Goal: Transaction & Acquisition: Purchase product/service

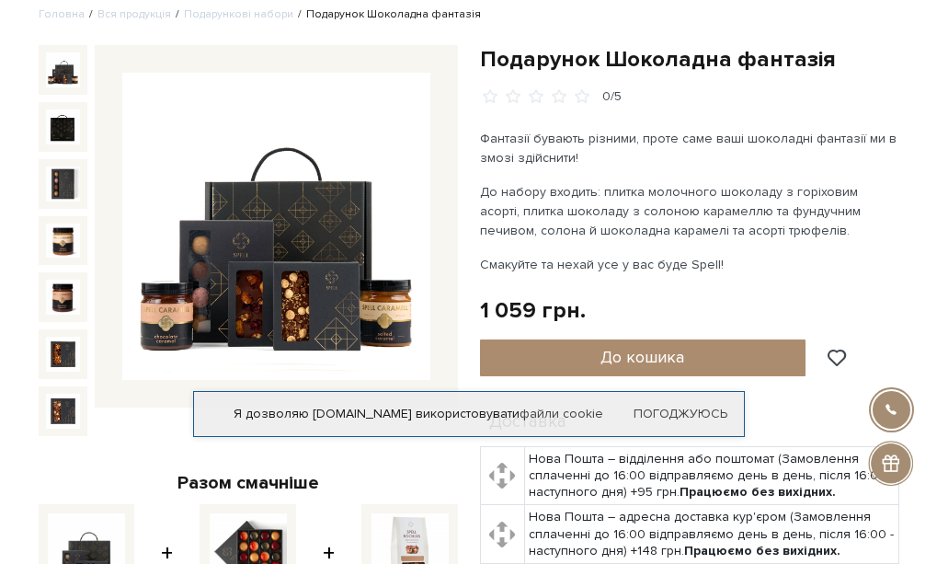
scroll to position [92, 0]
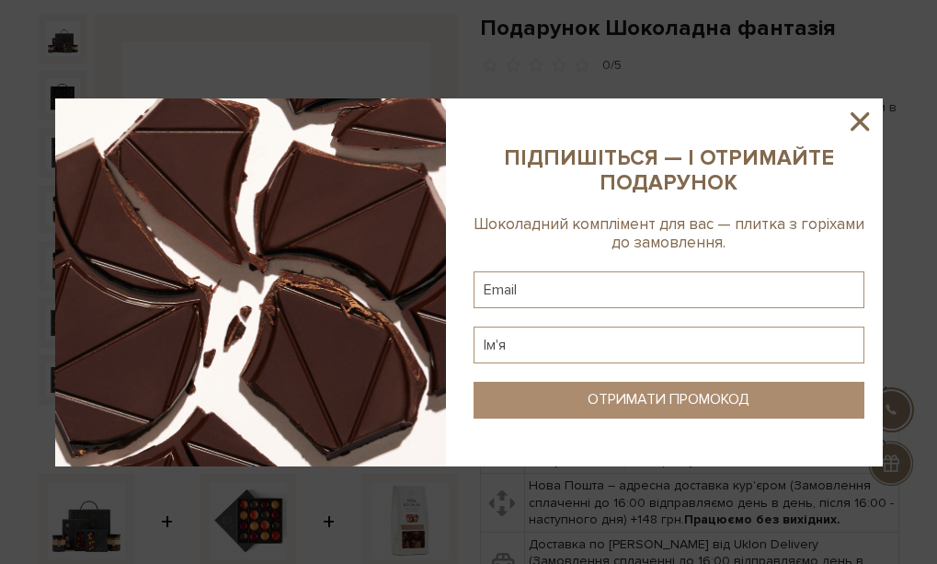
click at [865, 121] on icon at bounding box center [860, 121] width 31 height 31
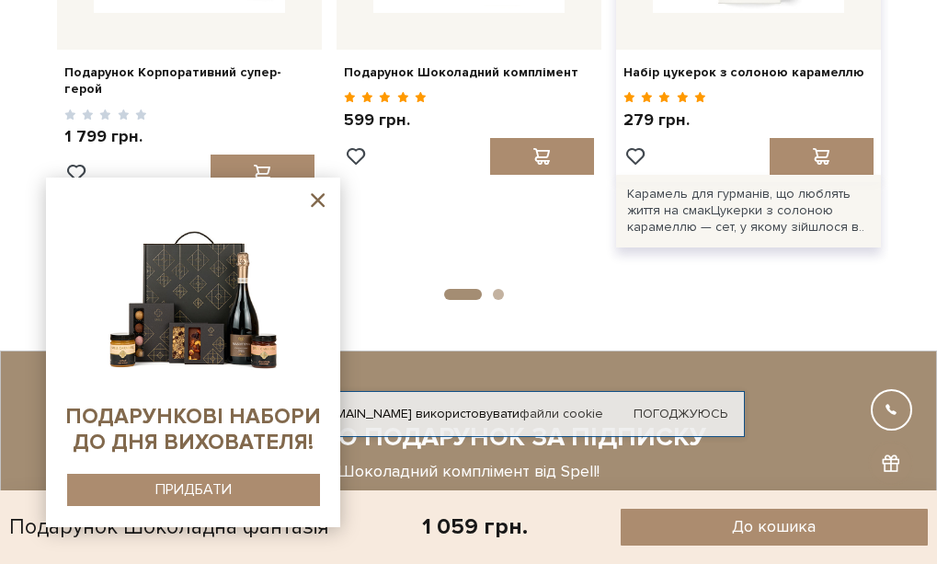
scroll to position [1288, 0]
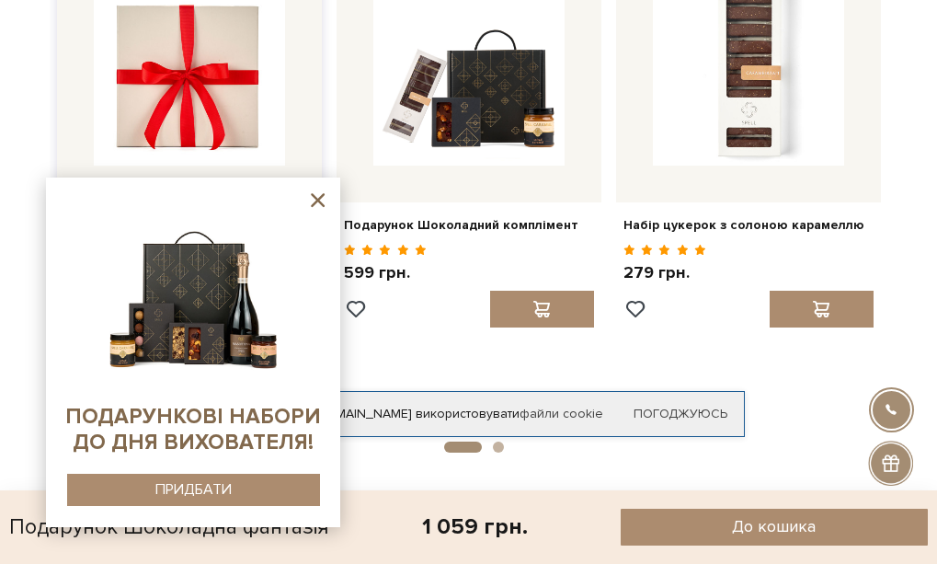
click at [218, 119] on img at bounding box center [189, 69] width 191 height 191
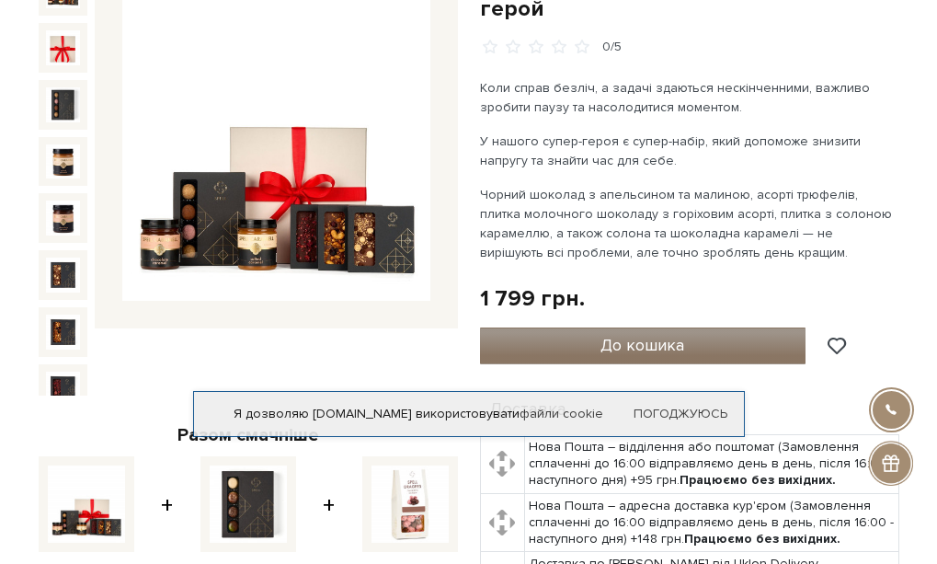
scroll to position [98, 0]
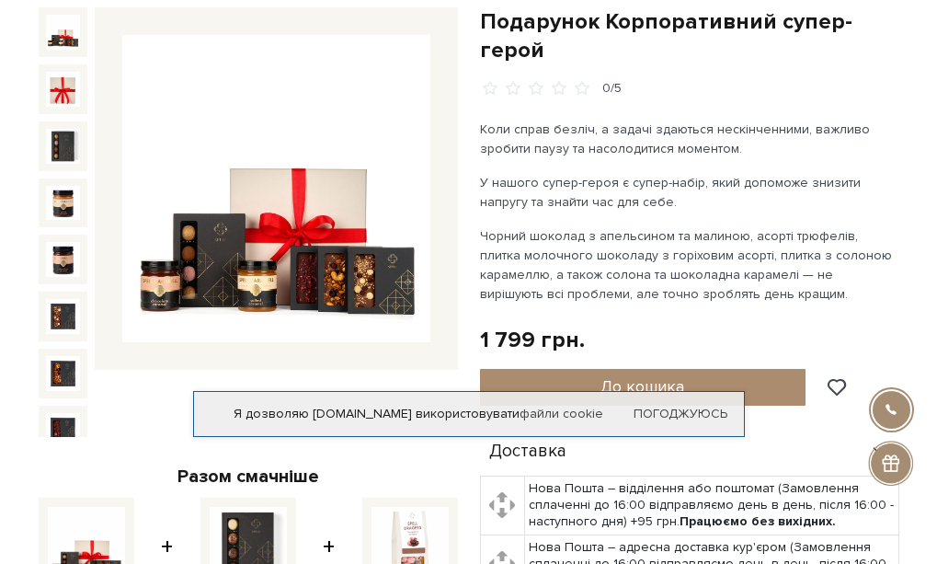
click at [294, 260] on img at bounding box center [275, 188] width 307 height 307
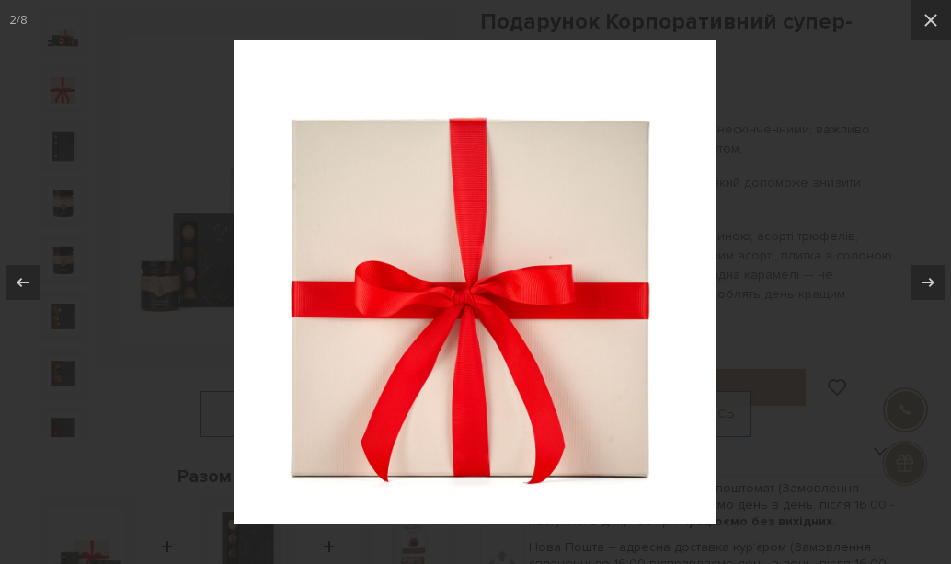
click at [861, 129] on div at bounding box center [475, 282] width 951 height 564
